Goal: Transaction & Acquisition: Purchase product/service

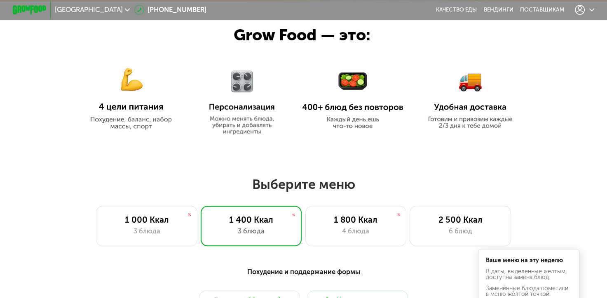
scroll to position [495, 0]
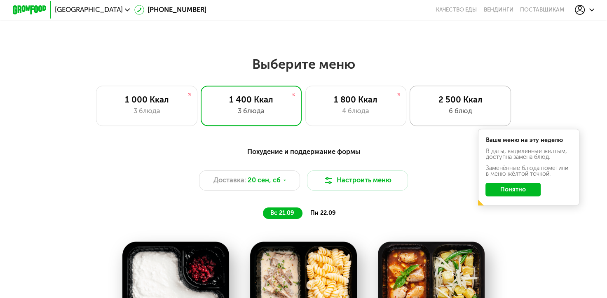
click at [432, 108] on div "2 500 Ккал 6 блюд" at bounding box center [460, 106] width 101 height 40
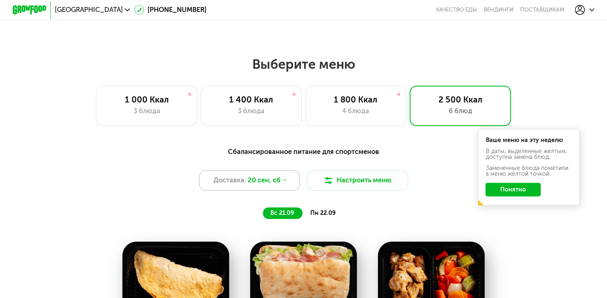
click at [285, 183] on icon at bounding box center [284, 180] width 5 height 5
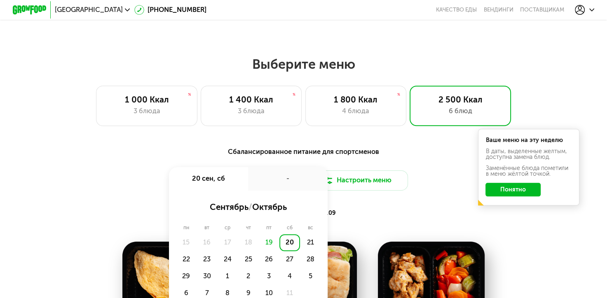
click at [383, 212] on div "вс 21.09 пн 22.09" at bounding box center [304, 214] width 350 height 12
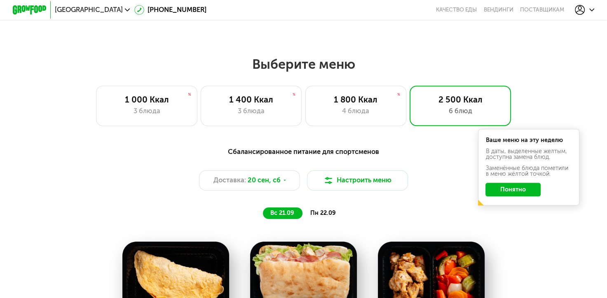
click at [324, 217] on span "пн 22.09" at bounding box center [323, 213] width 26 height 7
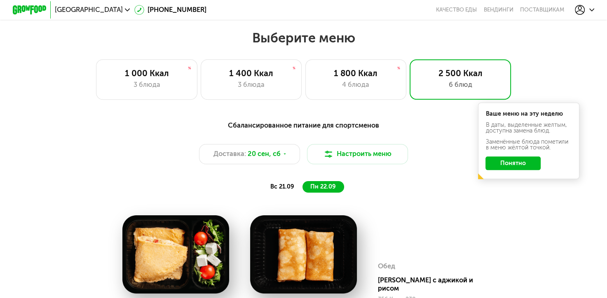
scroll to position [536, 0]
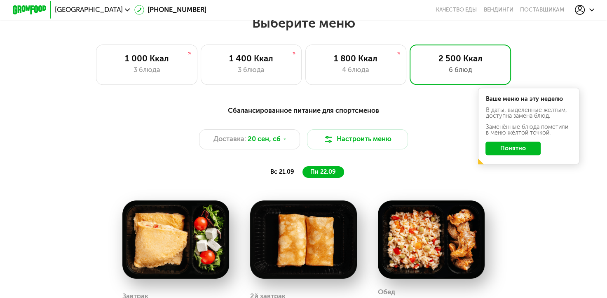
click at [283, 176] on span "вс 21.09" at bounding box center [282, 172] width 24 height 7
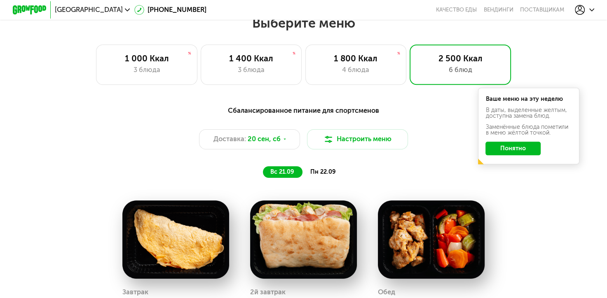
click at [319, 178] on div "пн 22.09" at bounding box center [324, 173] width 42 height 12
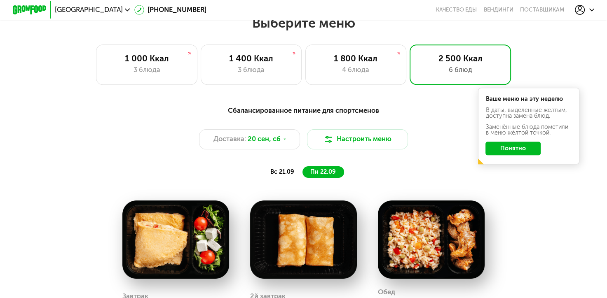
click at [279, 176] on span "вс 21.09" at bounding box center [282, 172] width 24 height 7
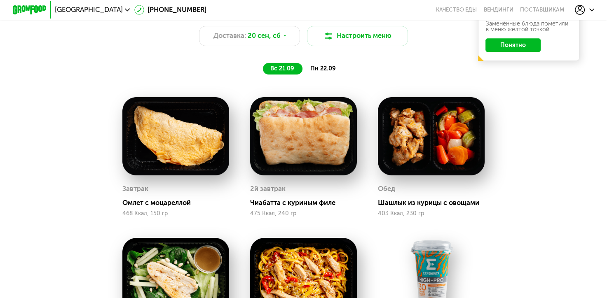
scroll to position [659, 0]
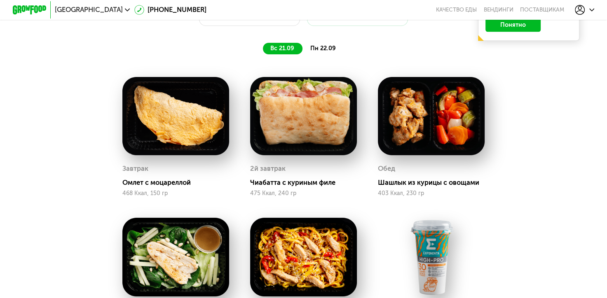
click at [326, 52] on span "пн 22.09" at bounding box center [323, 48] width 26 height 7
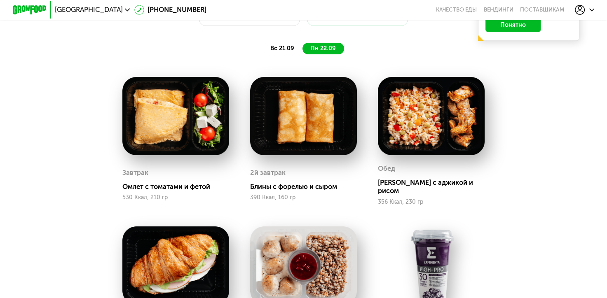
click at [280, 49] on span "вс 21.09" at bounding box center [282, 48] width 24 height 7
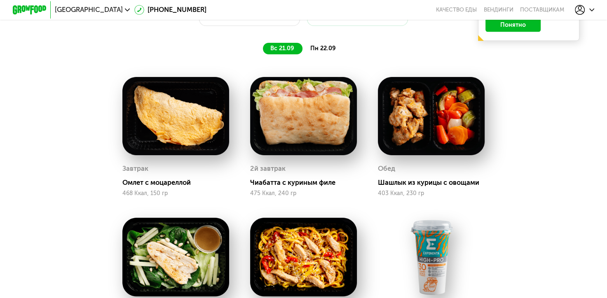
click at [331, 52] on span "пн 22.09" at bounding box center [323, 48] width 26 height 7
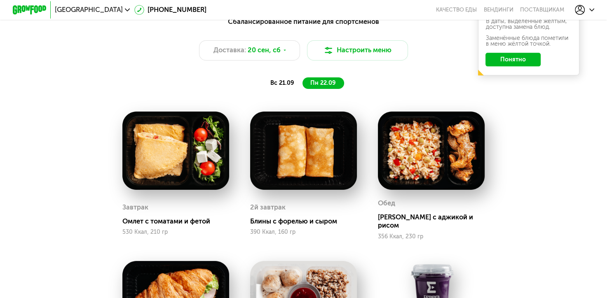
scroll to position [618, 0]
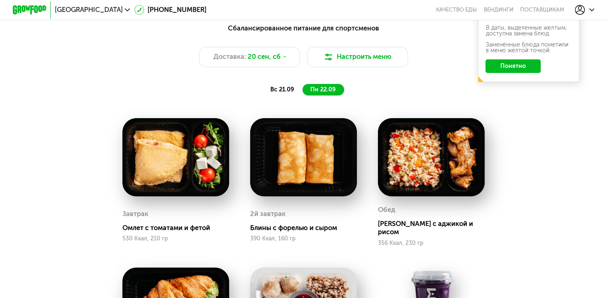
click at [280, 93] on span "вс 21.09" at bounding box center [282, 89] width 24 height 7
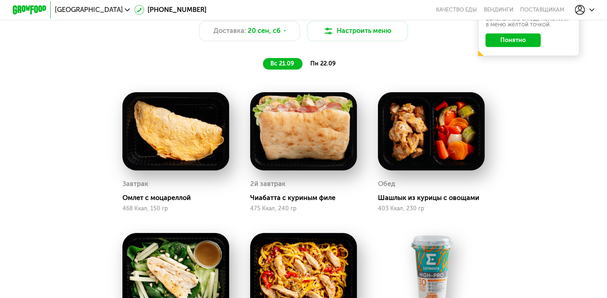
scroll to position [536, 0]
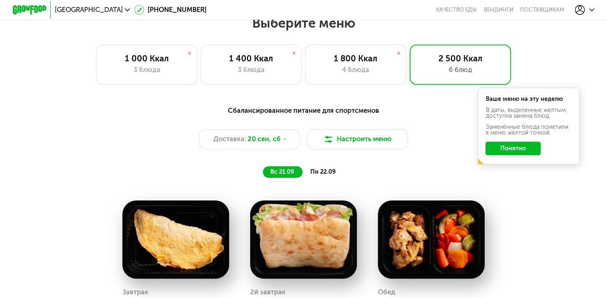
click at [321, 176] on span "пн 22.09" at bounding box center [323, 172] width 26 height 7
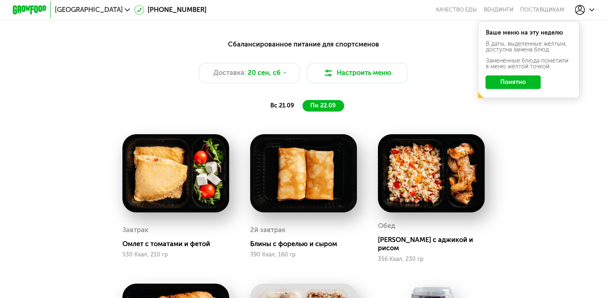
scroll to position [618, 0]
